Goal: Find contact information: Find contact information

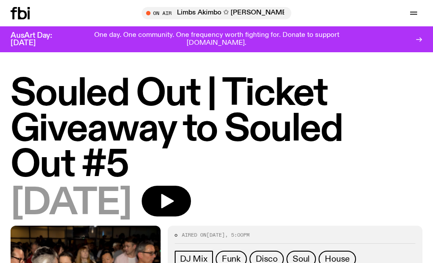
click at [21, 7] on icon at bounding box center [20, 13] width 19 height 12
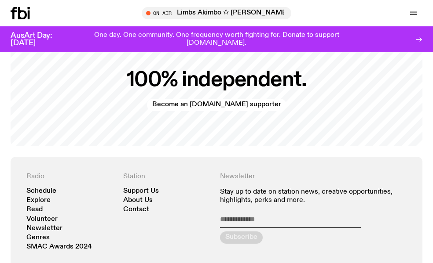
scroll to position [1958, 0]
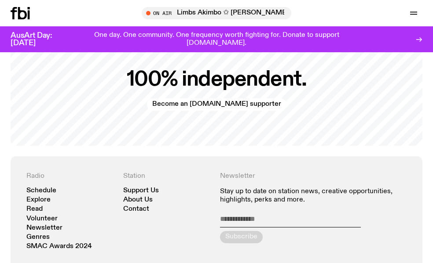
click at [32, 40] on h3 "AusArt Day: [DATE]" at bounding box center [39, 39] width 56 height 15
click at [33, 16] on div at bounding box center [32, 13] width 42 height 12
click at [26, 16] on icon at bounding box center [22, 13] width 9 height 12
click at [14, 11] on icon at bounding box center [14, 13] width 6 height 12
click at [410, 13] on icon "button" at bounding box center [413, 13] width 11 height 11
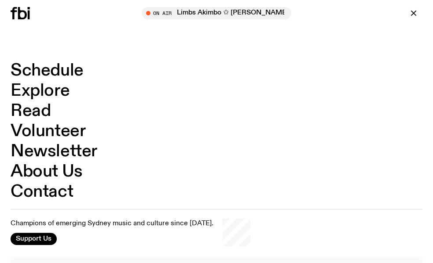
click at [20, 18] on icon at bounding box center [22, 13] width 9 height 12
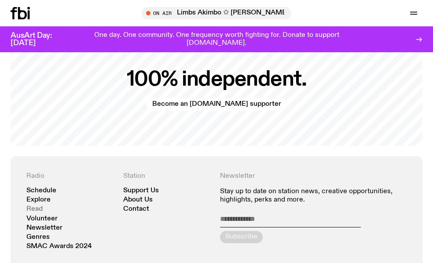
click at [36, 206] on link "Read" at bounding box center [34, 209] width 16 height 7
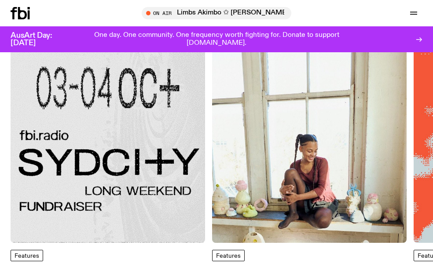
scroll to position [53, 0]
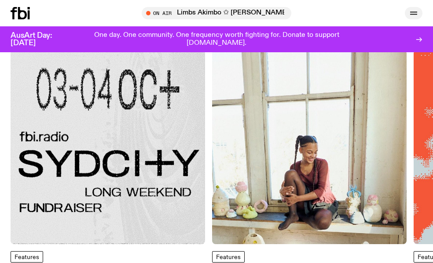
click at [411, 13] on icon "button" at bounding box center [413, 13] width 11 height 11
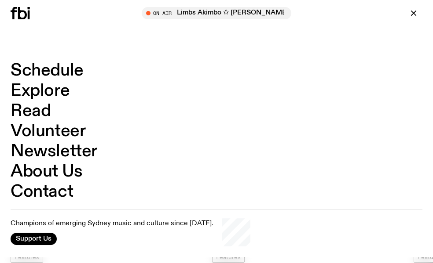
click at [43, 191] on link "Contact" at bounding box center [42, 192] width 62 height 17
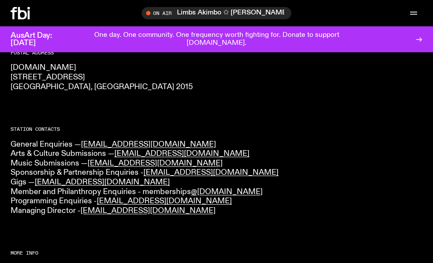
scroll to position [193, 0]
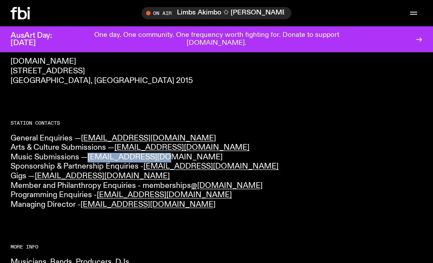
drag, startPoint x: 162, startPoint y: 159, endPoint x: 92, endPoint y: 159, distance: 70.4
click at [92, 159] on p "General Enquiries — [EMAIL_ADDRESS][DOMAIN_NAME] Arts & Culture Submissions — […" at bounding box center [217, 172] width 412 height 76
copy link "[EMAIL_ADDRESS][DOMAIN_NAME]"
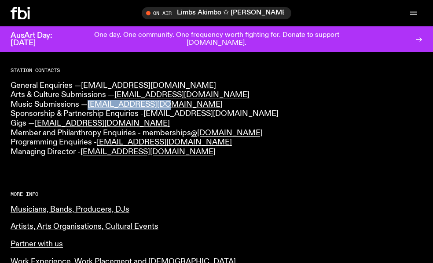
scroll to position [229, 0]
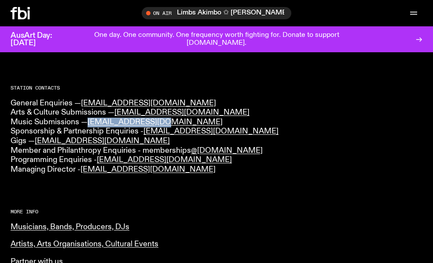
copy link "[EMAIL_ADDRESS][DOMAIN_NAME]"
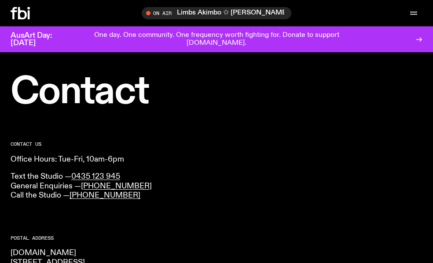
scroll to position [0, 0]
